Goal: Complete application form

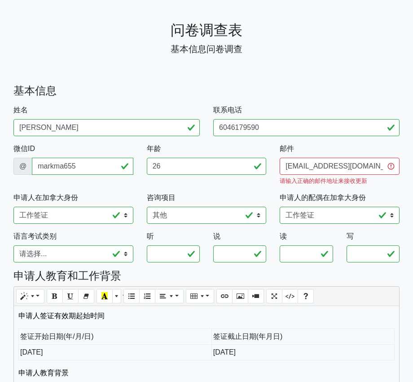
select select "工作签证"
select select "其他"
select select "工作签证"
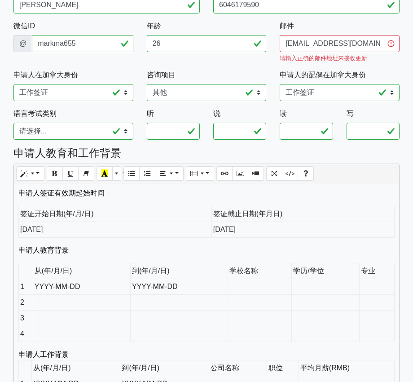
scroll to position [120, 0]
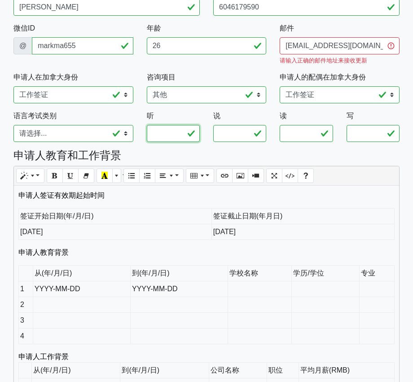
click at [159, 125] on input "听" at bounding box center [173, 133] width 53 height 17
click at [72, 130] on select "请选择... 雅思A类 雅思G类 思培CELPIP TEF" at bounding box center [73, 133] width 120 height 17
select select "IETLS-G"
click at [161, 125] on input "听" at bounding box center [173, 133] width 53 height 17
type input "7"
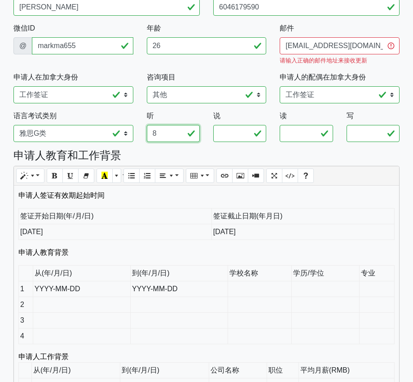
type input "8"
click at [228, 127] on input "说" at bounding box center [239, 133] width 53 height 17
type input "7.5"
click at [294, 125] on input "读" at bounding box center [306, 133] width 53 height 17
type input "7"
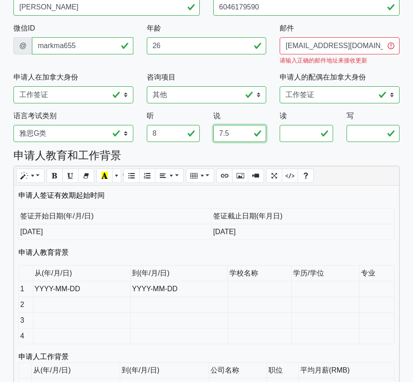
click at [230, 127] on input "7.5" at bounding box center [239, 133] width 53 height 17
type input "7"
type input "8"
click at [290, 125] on input "读" at bounding box center [306, 133] width 53 height 17
type input "7.5"
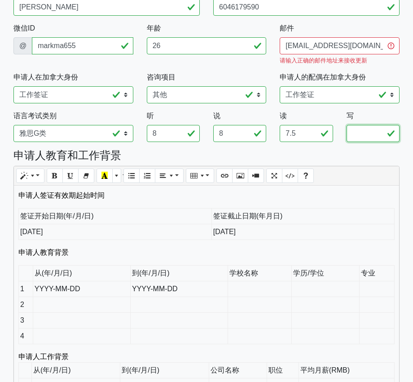
click at [367, 125] on input "写" at bounding box center [373, 133] width 53 height 17
type input "7.5"
click at [344, 149] on h4 "申请人教育和工作背景" at bounding box center [206, 155] width 386 height 13
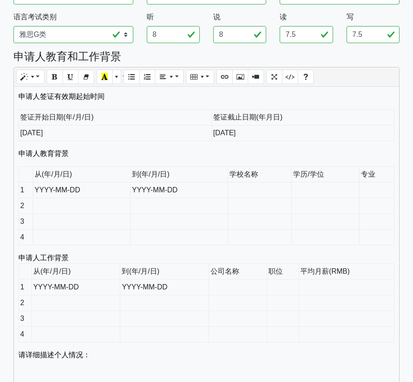
scroll to position [221, 0]
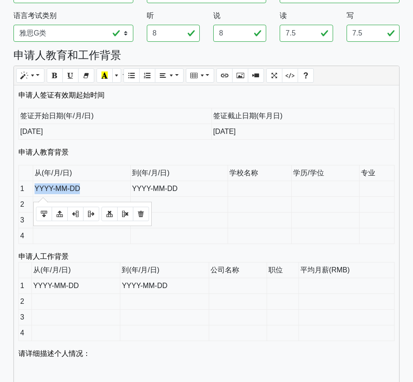
drag, startPoint x: 36, startPoint y: 180, endPoint x: 84, endPoint y: 182, distance: 48.2
click at [84, 182] on td "YYYY-MM-DD" at bounding box center [82, 189] width 98 height 16
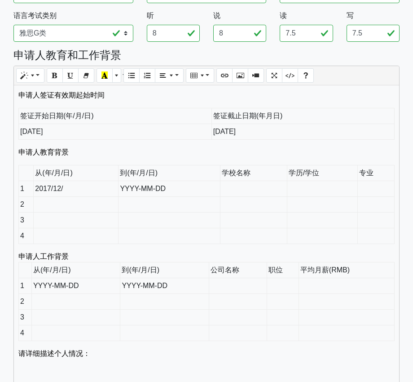
click at [249, 182] on td at bounding box center [254, 189] width 67 height 16
click at [323, 181] on td at bounding box center [322, 189] width 71 height 16
click at [91, 197] on td at bounding box center [76, 205] width 85 height 16
click at [300, 181] on td at bounding box center [322, 189] width 71 height 16
click at [159, 197] on td at bounding box center [170, 205] width 102 height 16
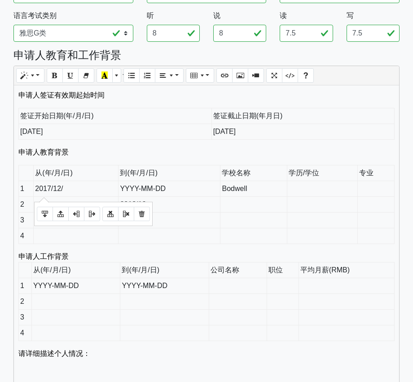
click at [68, 181] on td "2017/12/" at bounding box center [76, 189] width 85 height 16
click at [198, 197] on td "2018/12" at bounding box center [170, 205] width 102 height 16
click at [254, 197] on td at bounding box center [254, 205] width 67 height 16
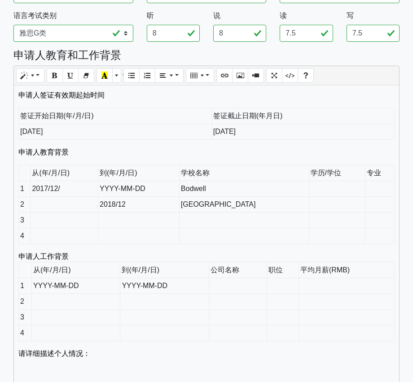
click at [151, 197] on td "2018/12" at bounding box center [138, 205] width 81 height 16
click at [69, 197] on td at bounding box center [65, 205] width 68 height 16
click at [168, 197] on td "2018/12" at bounding box center [138, 205] width 81 height 16
click at [57, 213] on td at bounding box center [65, 221] width 68 height 16
click at [127, 213] on td at bounding box center [138, 221] width 81 height 16
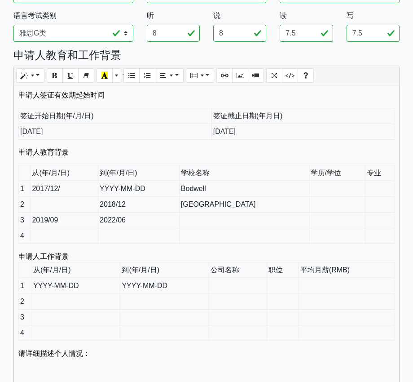
click at [208, 214] on td at bounding box center [244, 221] width 130 height 16
click at [373, 213] on td at bounding box center [380, 221] width 29 height 16
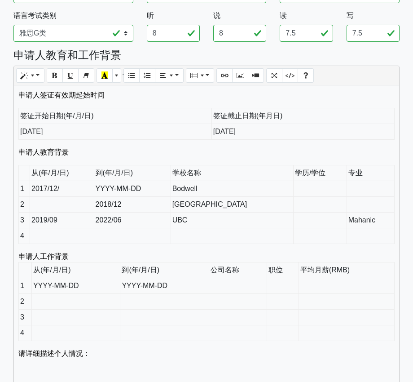
click at [354, 213] on td "Mahanic" at bounding box center [371, 221] width 48 height 16
click at [360, 213] on td "Machanic" at bounding box center [368, 221] width 53 height 16
copy td "Machanic"
click at [349, 213] on td "Machanic" at bounding box center [368, 221] width 53 height 16
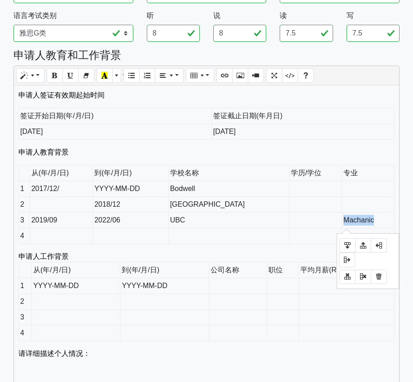
click at [349, 213] on td "Machanic" at bounding box center [368, 221] width 53 height 16
click at [382, 213] on td "Machanic" at bounding box center [368, 221] width 53 height 16
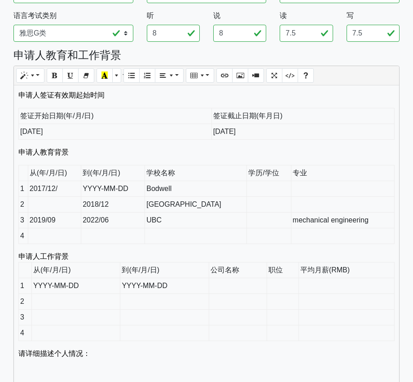
click at [267, 213] on td at bounding box center [269, 221] width 44 height 16
click at [262, 198] on td at bounding box center [269, 205] width 44 height 16
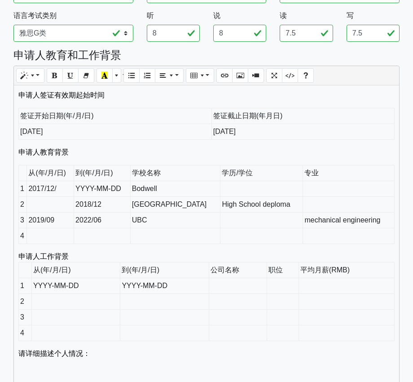
click at [303, 228] on td at bounding box center [349, 236] width 92 height 16
drag, startPoint x: 35, startPoint y: 274, endPoint x: 97, endPoint y: 278, distance: 62.2
click at [97, 278] on td "YYYY-MM-DD" at bounding box center [75, 286] width 89 height 16
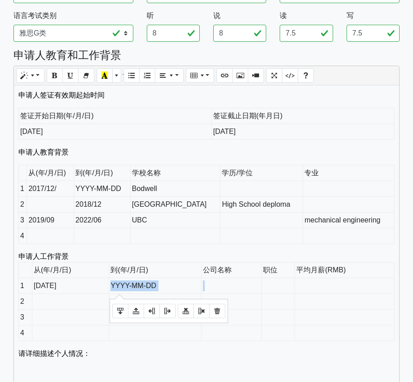
drag, startPoint x: 112, startPoint y: 275, endPoint x: 208, endPoint y: 275, distance: 96.2
click at [208, 278] on tr "1 [DATE] YYYY-MM-DD" at bounding box center [207, 286] width 376 height 16
click at [216, 278] on td at bounding box center [224, 286] width 63 height 16
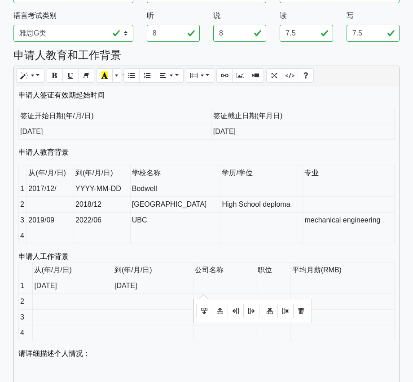
click at [225, 278] on td at bounding box center [224, 286] width 63 height 16
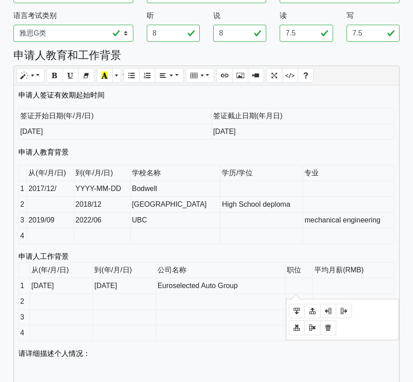
click at [303, 278] on td at bounding box center [299, 286] width 27 height 16
click at [251, 278] on td "Euroselected Auto Group" at bounding box center [219, 286] width 129 height 16
click at [307, 278] on td "From" at bounding box center [298, 286] width 31 height 16
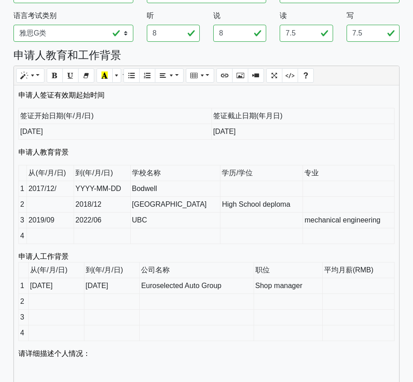
click at [361, 280] on td at bounding box center [359, 286] width 72 height 16
click at [228, 278] on td "Euroselected Auto Group" at bounding box center [197, 286] width 114 height 16
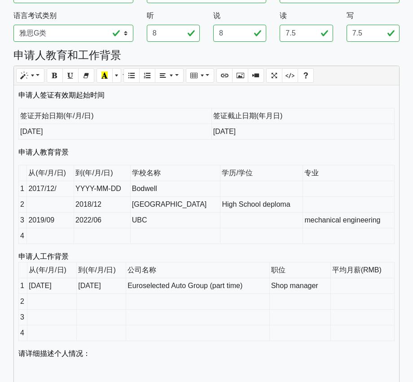
click at [356, 278] on td at bounding box center [363, 286] width 64 height 16
click at [45, 294] on td at bounding box center [51, 302] width 49 height 16
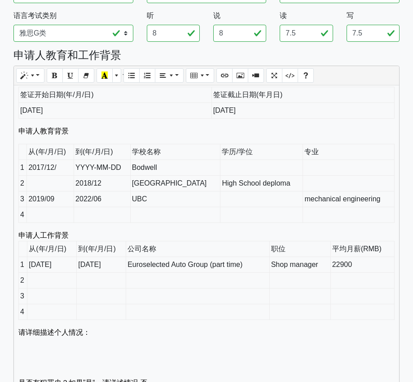
scroll to position [0, 0]
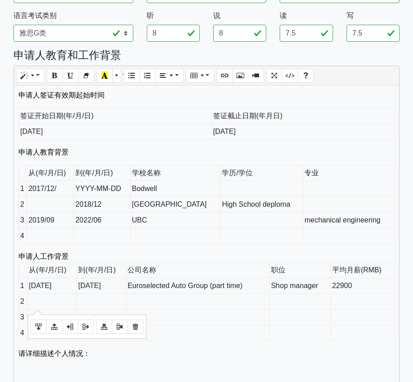
click at [57, 294] on td at bounding box center [51, 302] width 49 height 16
click at [39, 294] on td at bounding box center [51, 302] width 49 height 16
click at [91, 295] on td at bounding box center [101, 302] width 49 height 16
click at [143, 294] on td at bounding box center [198, 302] width 144 height 16
click at [292, 294] on td at bounding box center [300, 302] width 61 height 16
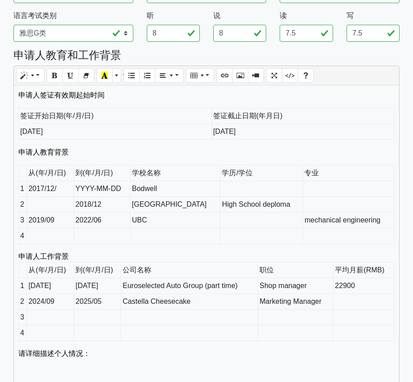
click at [350, 294] on td at bounding box center [364, 302] width 61 height 16
click at [68, 310] on td at bounding box center [50, 318] width 47 height 16
click at [107, 294] on td "2025/05" at bounding box center [97, 302] width 47 height 16
click at [58, 310] on td "2025" at bounding box center [50, 318] width 47 height 16
click at [82, 310] on td at bounding box center [97, 318] width 47 height 16
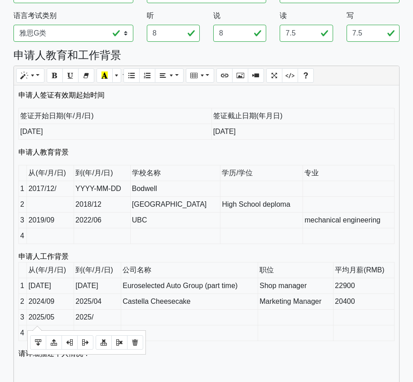
click at [62, 310] on td "2025/05" at bounding box center [50, 318] width 47 height 16
click at [111, 312] on td "2025/" at bounding box center [97, 318] width 47 height 16
click at [187, 310] on td at bounding box center [189, 318] width 137 height 16
click at [282, 310] on td at bounding box center [296, 318] width 76 height 16
click at [365, 311] on td at bounding box center [364, 318] width 61 height 16
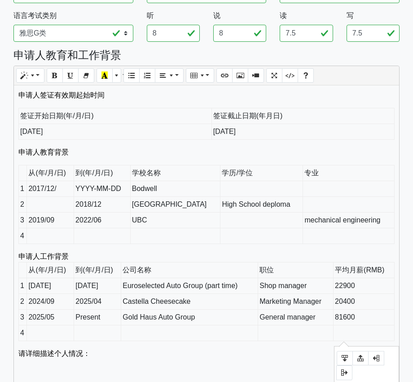
click at [362, 326] on td at bounding box center [364, 333] width 61 height 16
click at [209, 340] on div "申请人签证有效期起始时间 签证开始日期(年/月/日) 签证截止日期(年月日) [DATE] [DATE] 申请人教育背景 从(年/月/日) 到(年/月/日) …" at bounding box center [207, 242] width 386 height 315
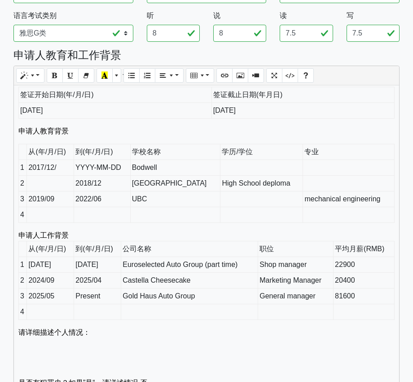
click at [131, 338] on p at bounding box center [206, 354] width 377 height 32
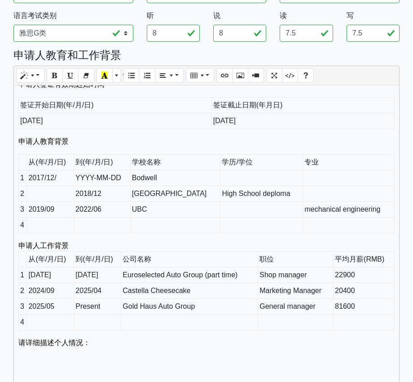
scroll to position [0, 0]
